Goal: Task Accomplishment & Management: Manage account settings

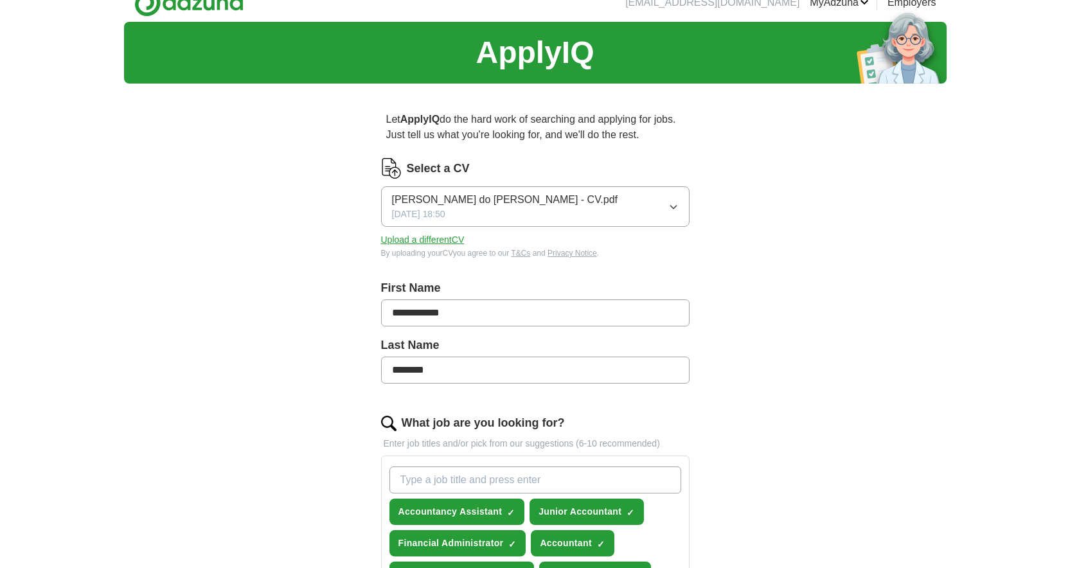
scroll to position [867, 0]
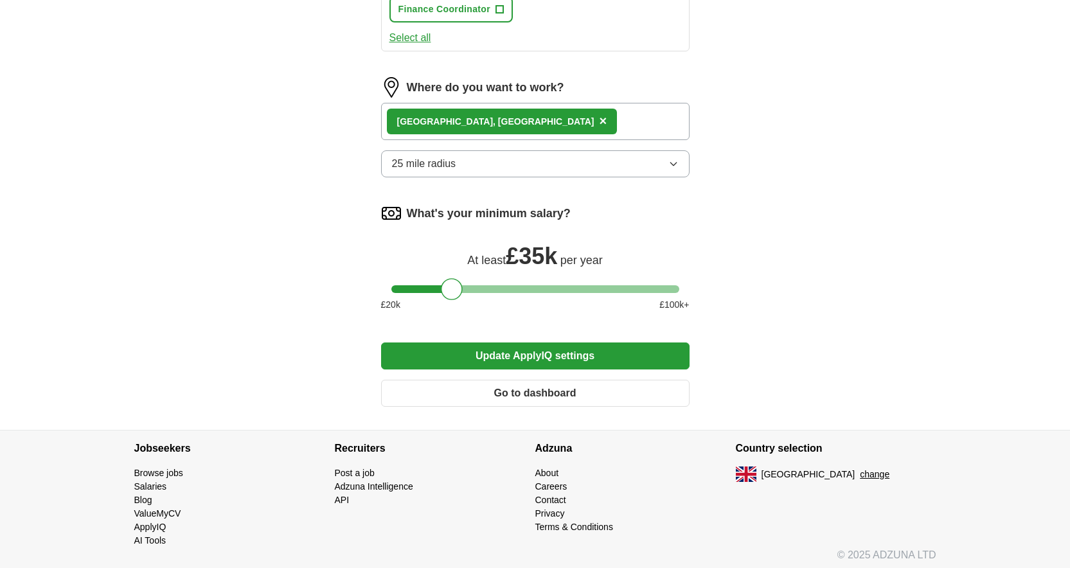
click at [591, 356] on button "Update ApplyIQ settings" at bounding box center [535, 356] width 309 height 27
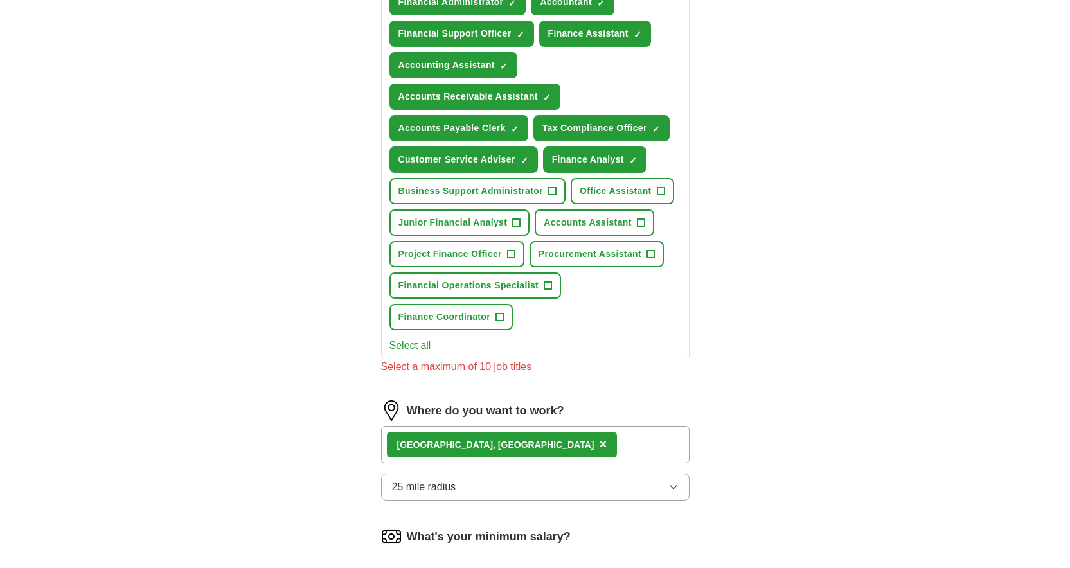
scroll to position [462, 0]
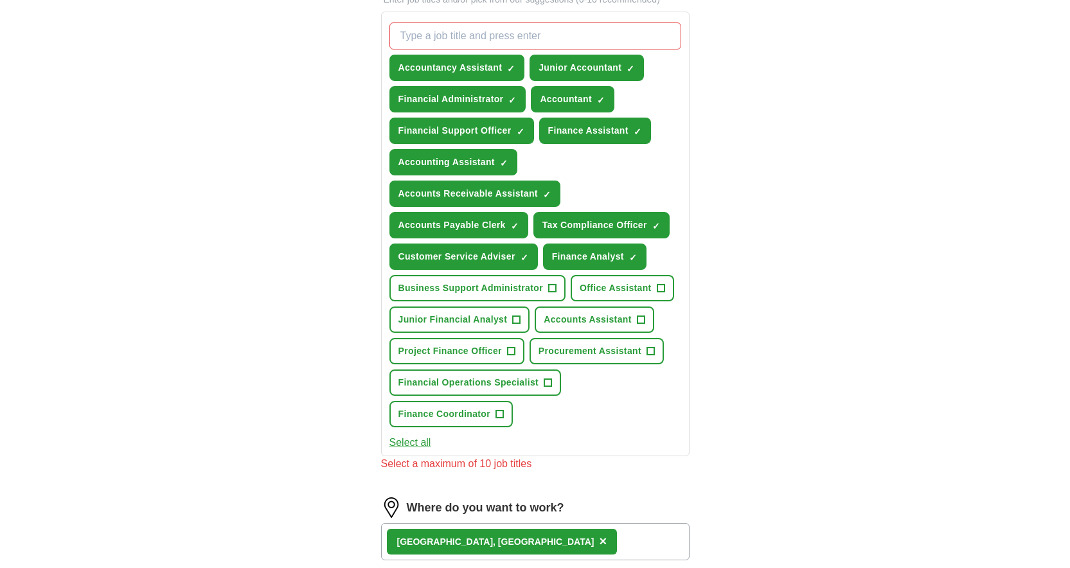
click at [639, 320] on span "+" at bounding box center [641, 320] width 8 height 10
click at [521, 325] on button "Junior Financial Analyst +" at bounding box center [460, 320] width 141 height 26
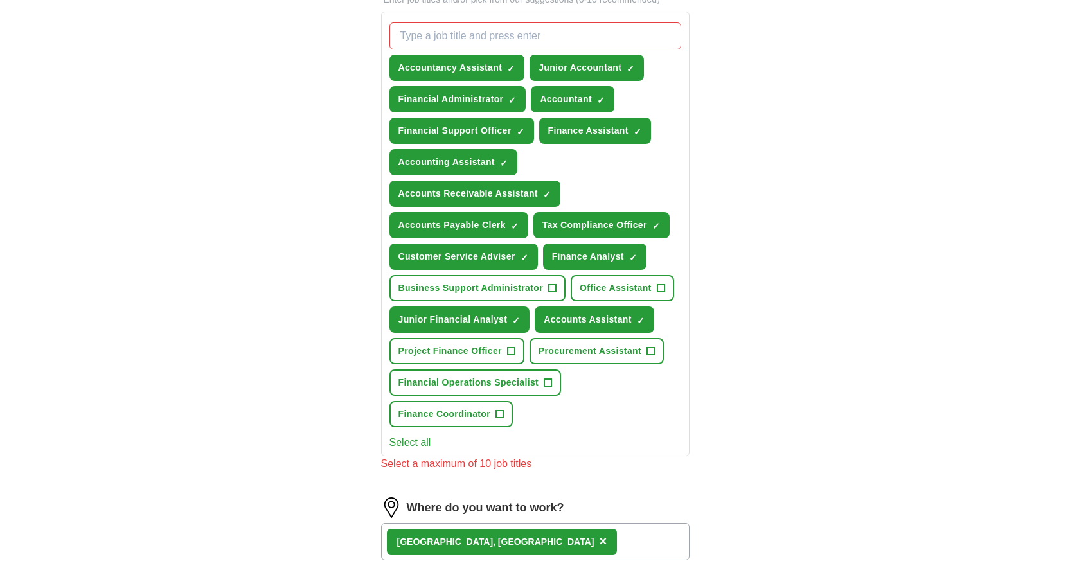
click at [406, 449] on button "Select all" at bounding box center [411, 442] width 42 height 15
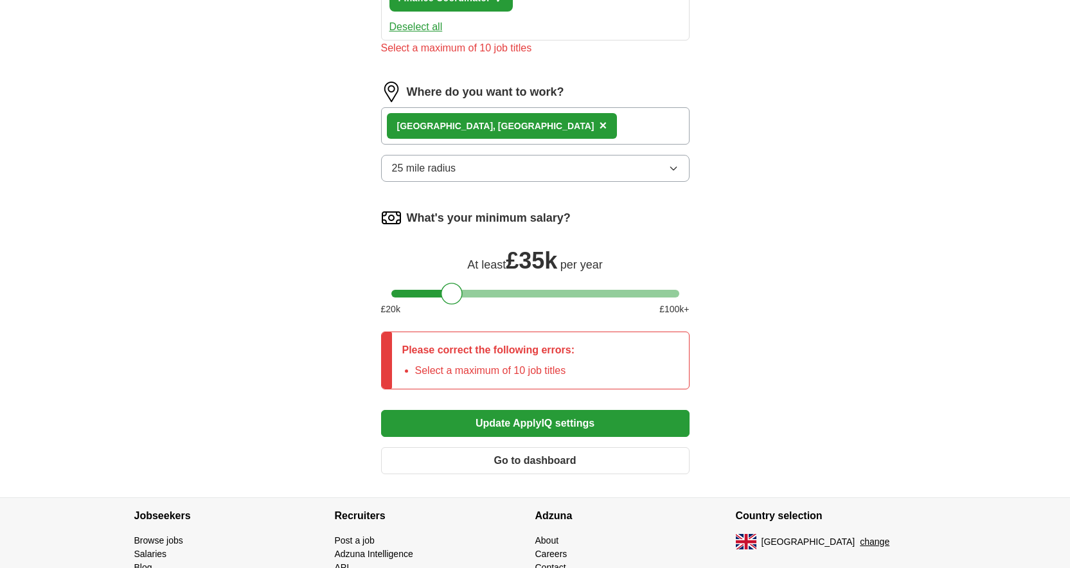
scroll to position [466, 0]
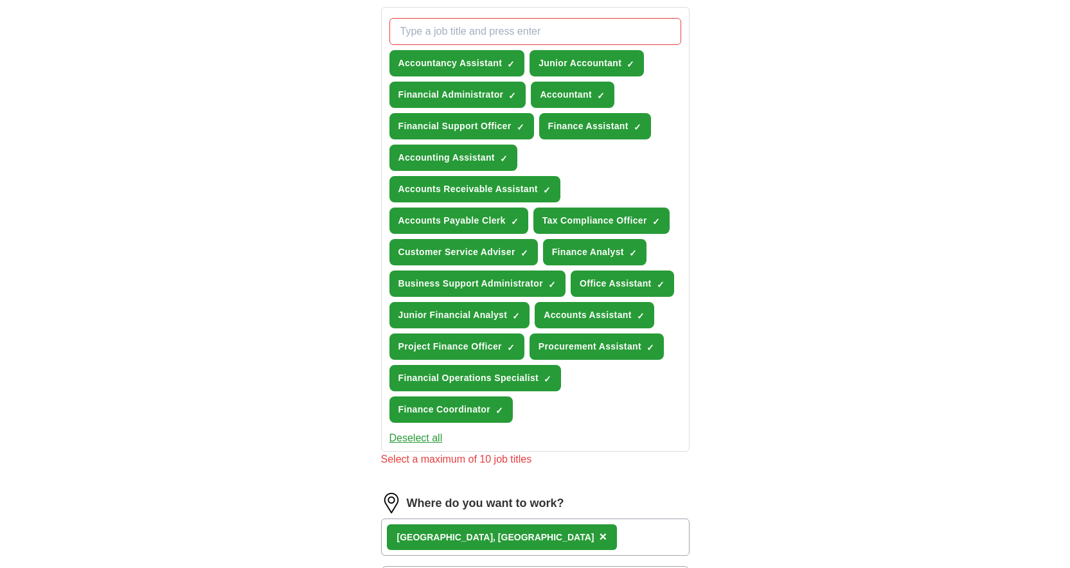
click at [419, 440] on button "Deselect all" at bounding box center [416, 438] width 53 height 15
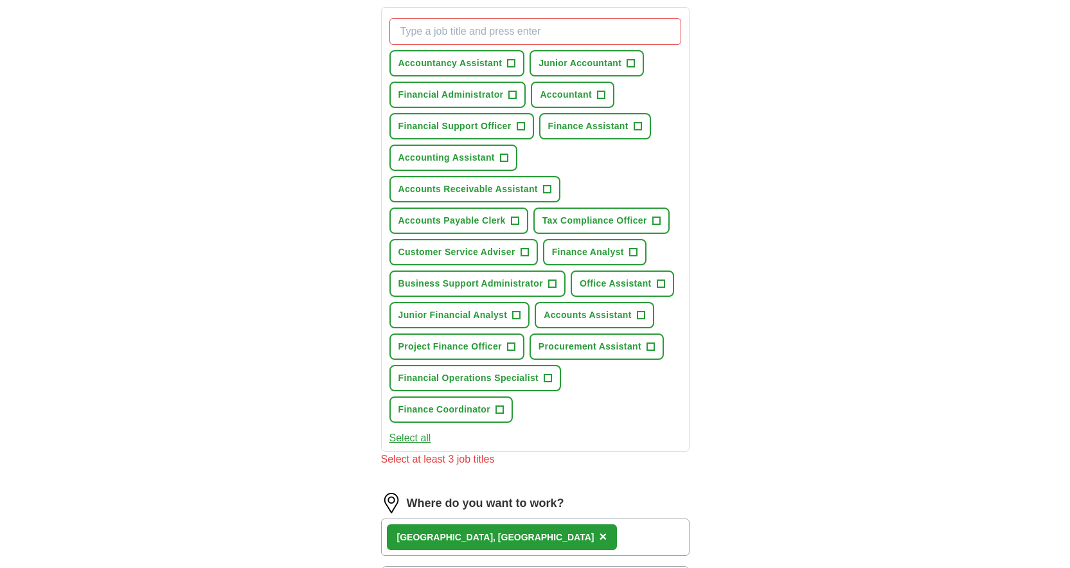
click at [510, 67] on span "+" at bounding box center [512, 64] width 8 height 10
drag, startPoint x: 570, startPoint y: 63, endPoint x: 573, endPoint y: 80, distance: 16.9
click at [570, 63] on span "Junior Accountant" at bounding box center [580, 64] width 83 height 14
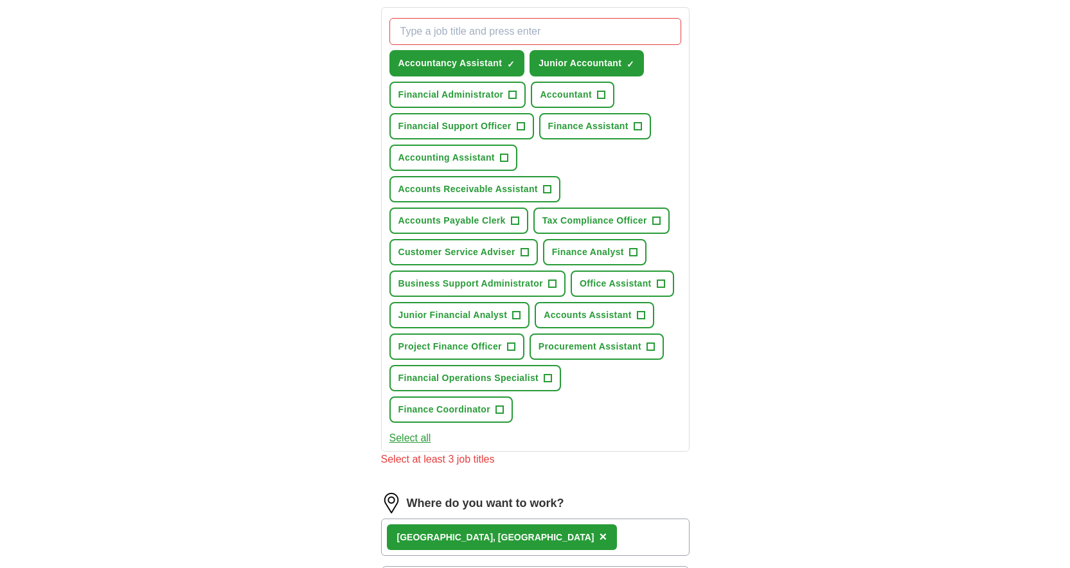
click at [573, 97] on span "Accountant" at bounding box center [566, 95] width 52 height 14
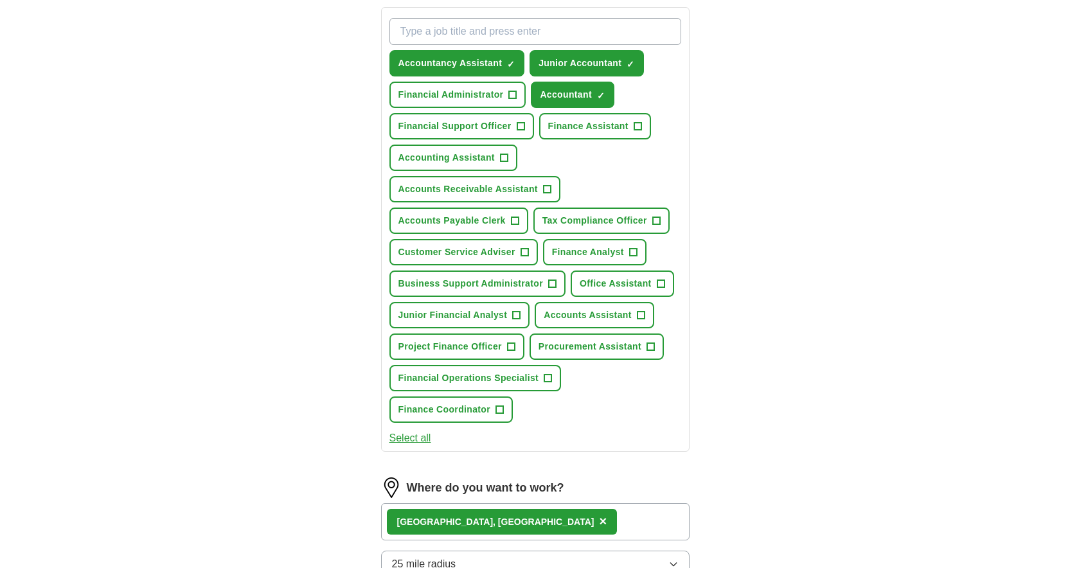
click at [462, 100] on span "Financial Administrator" at bounding box center [451, 95] width 105 height 14
click at [476, 118] on button "Financial Support Officer +" at bounding box center [462, 126] width 145 height 26
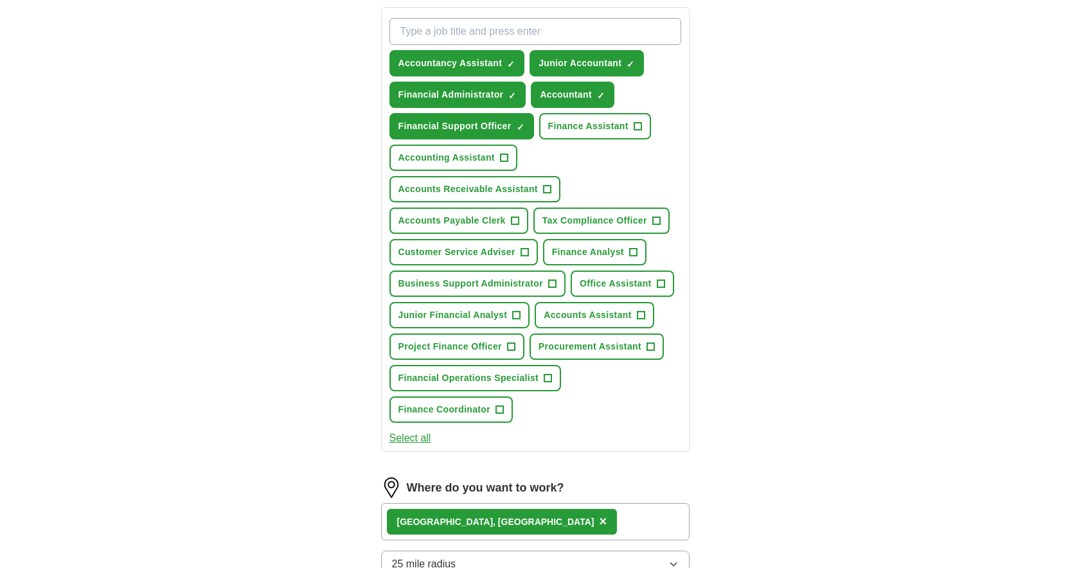
click at [620, 132] on span "Finance Assistant" at bounding box center [588, 127] width 80 height 14
click at [465, 152] on span "Accounting Assistant" at bounding box center [447, 158] width 96 height 14
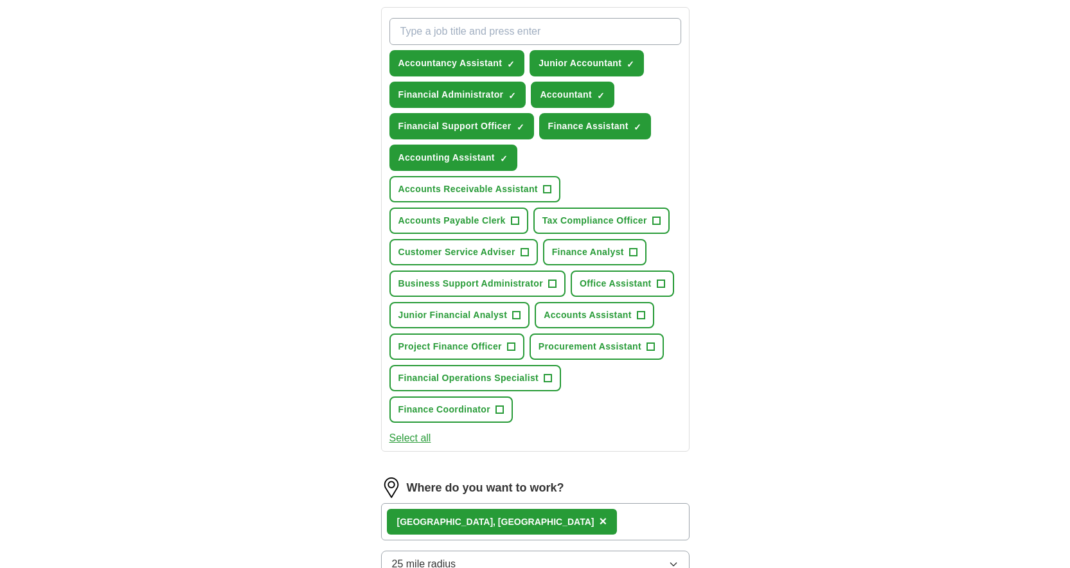
click at [498, 194] on span "Accounts Receivable Assistant" at bounding box center [469, 190] width 140 height 14
click at [499, 224] on span "Accounts Payable Clerk" at bounding box center [452, 221] width 107 height 14
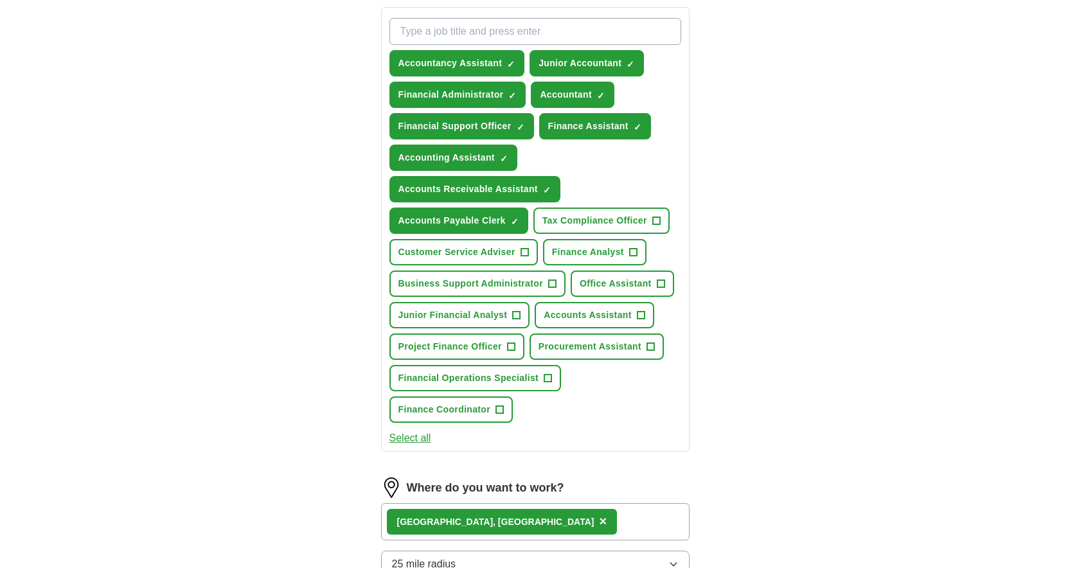
click at [577, 314] on span "Accounts Assistant" at bounding box center [587, 316] width 87 height 14
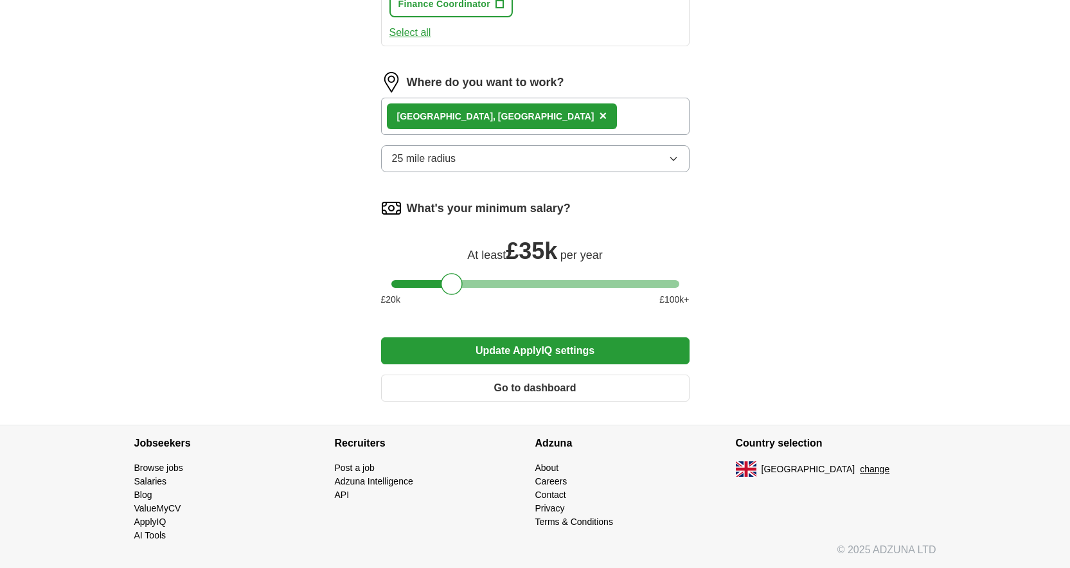
click at [537, 351] on button "Update ApplyIQ settings" at bounding box center [535, 351] width 309 height 27
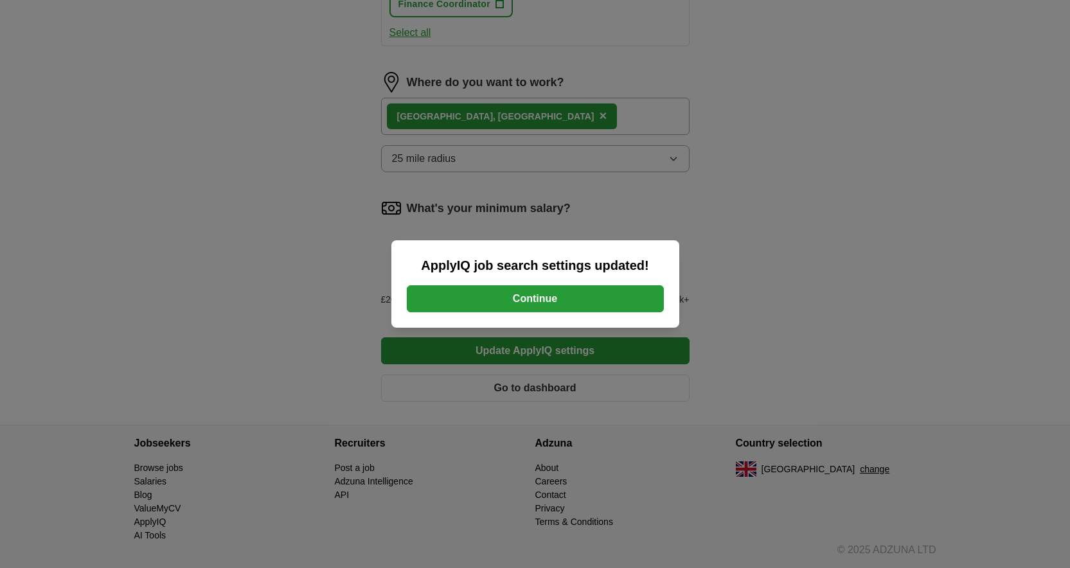
click at [549, 299] on button "Continue" at bounding box center [535, 298] width 257 height 27
